Goal: Find specific page/section: Find specific page/section

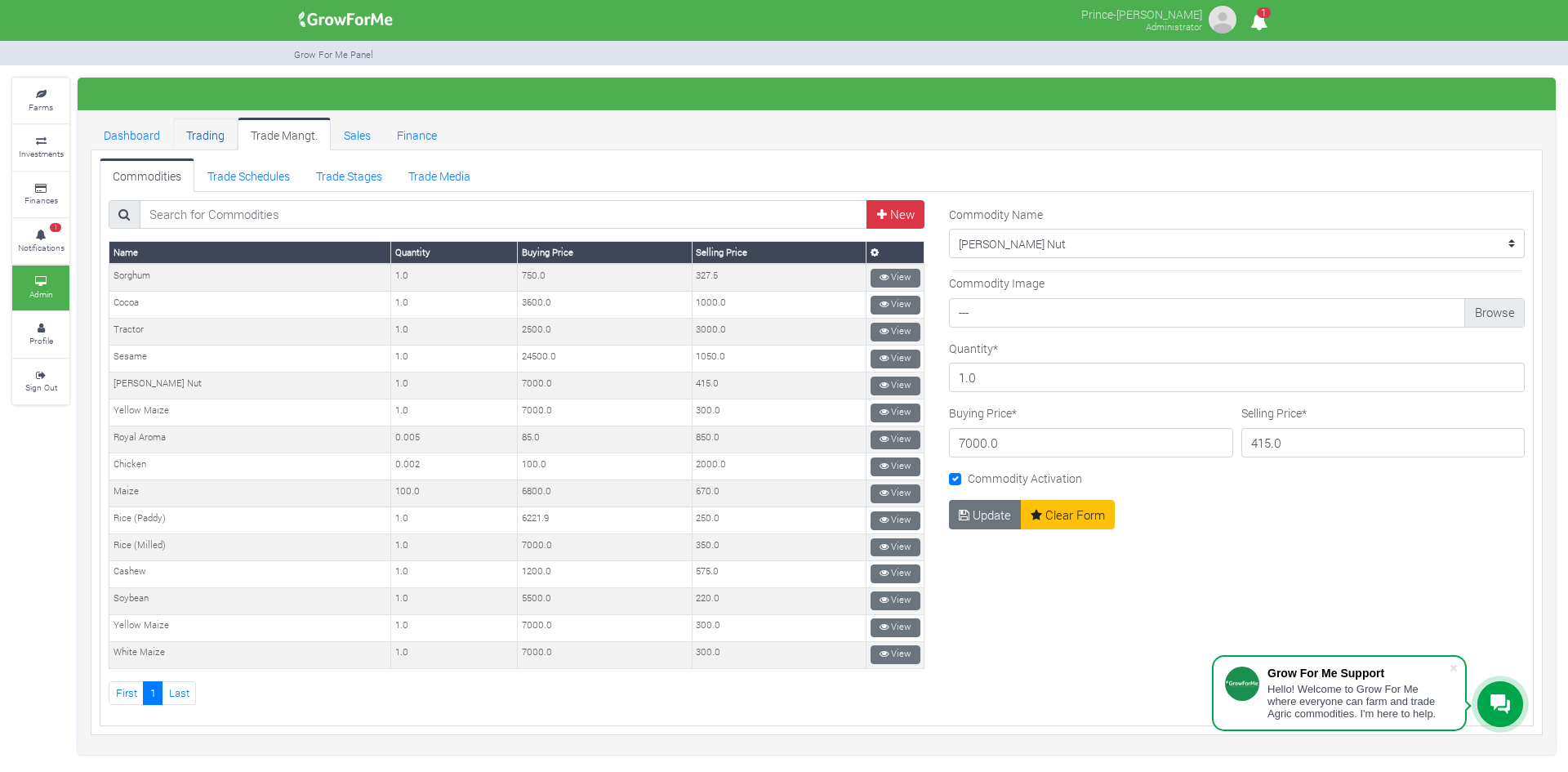
click at [210, 139] on link "Trading" at bounding box center [205, 134] width 64 height 33
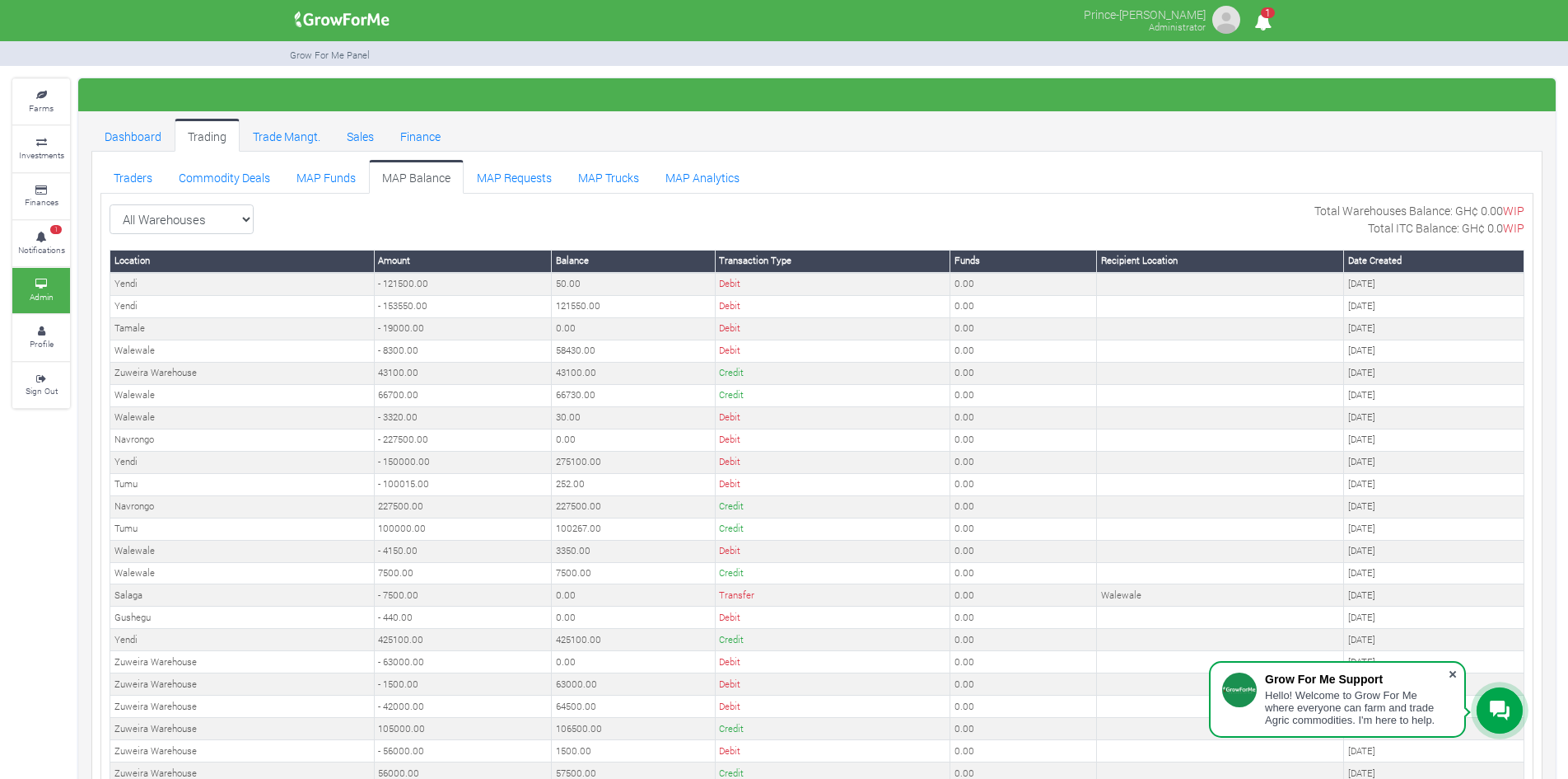
click at [1450, 676] on span at bounding box center [1452, 674] width 16 height 16
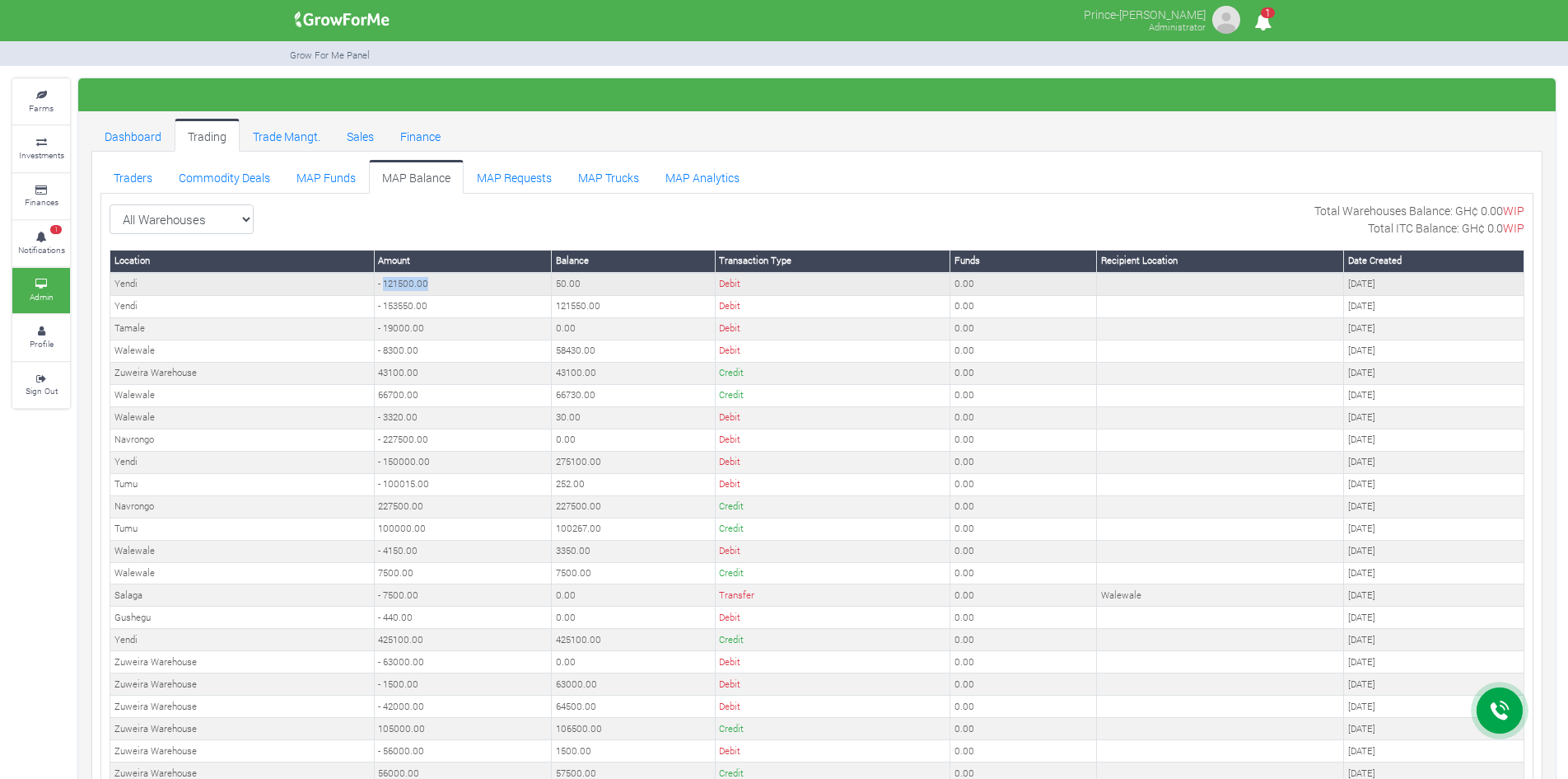
drag, startPoint x: 435, startPoint y: 287, endPoint x: 382, endPoint y: 285, distance: 53.0
click at [382, 285] on td "- 121500.00" at bounding box center [463, 283] width 178 height 22
copy td "121500.00"
